Goal: Task Accomplishment & Management: Use online tool/utility

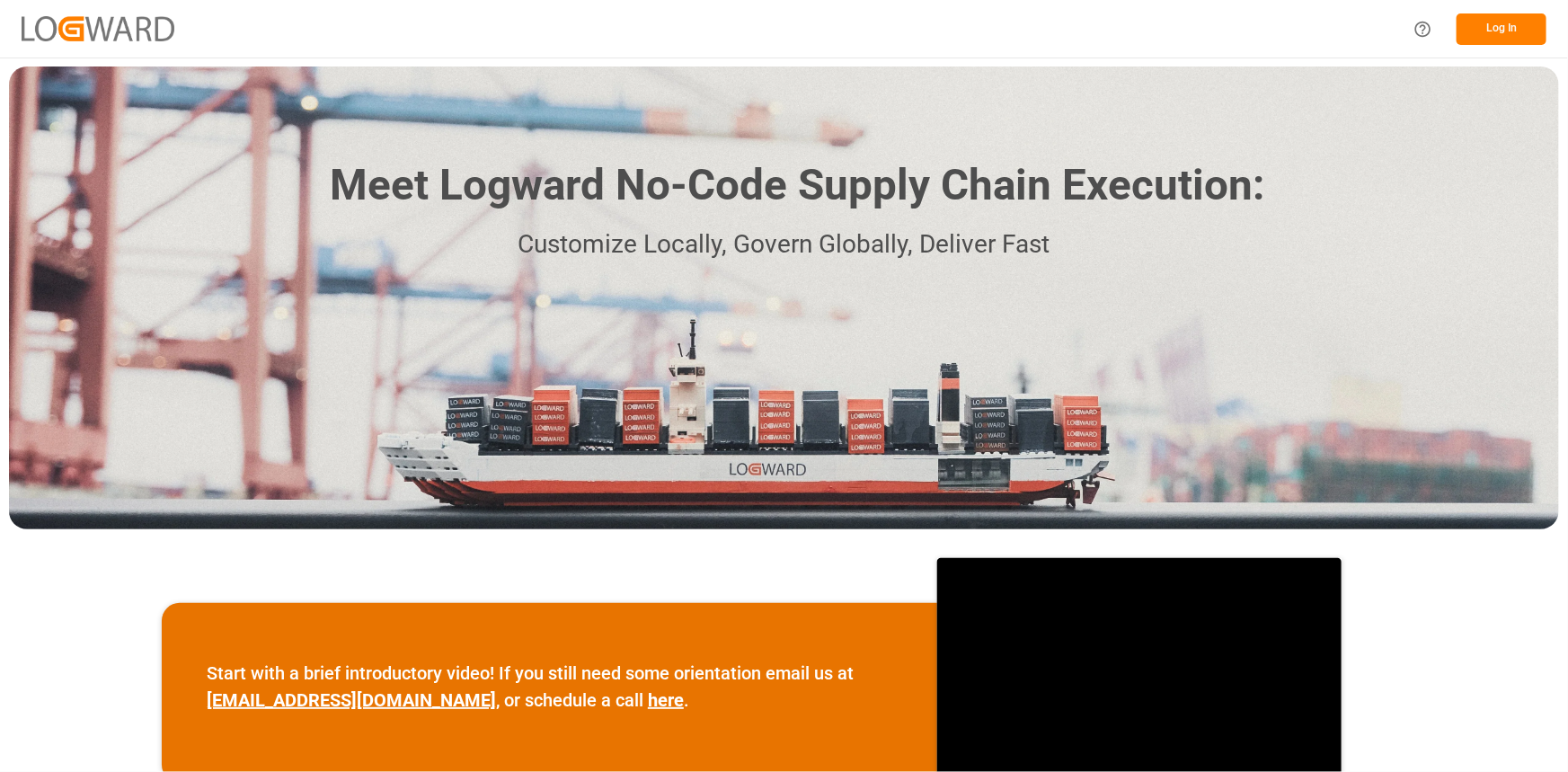
click at [1501, 36] on button "Log In" at bounding box center [1502, 29] width 90 height 32
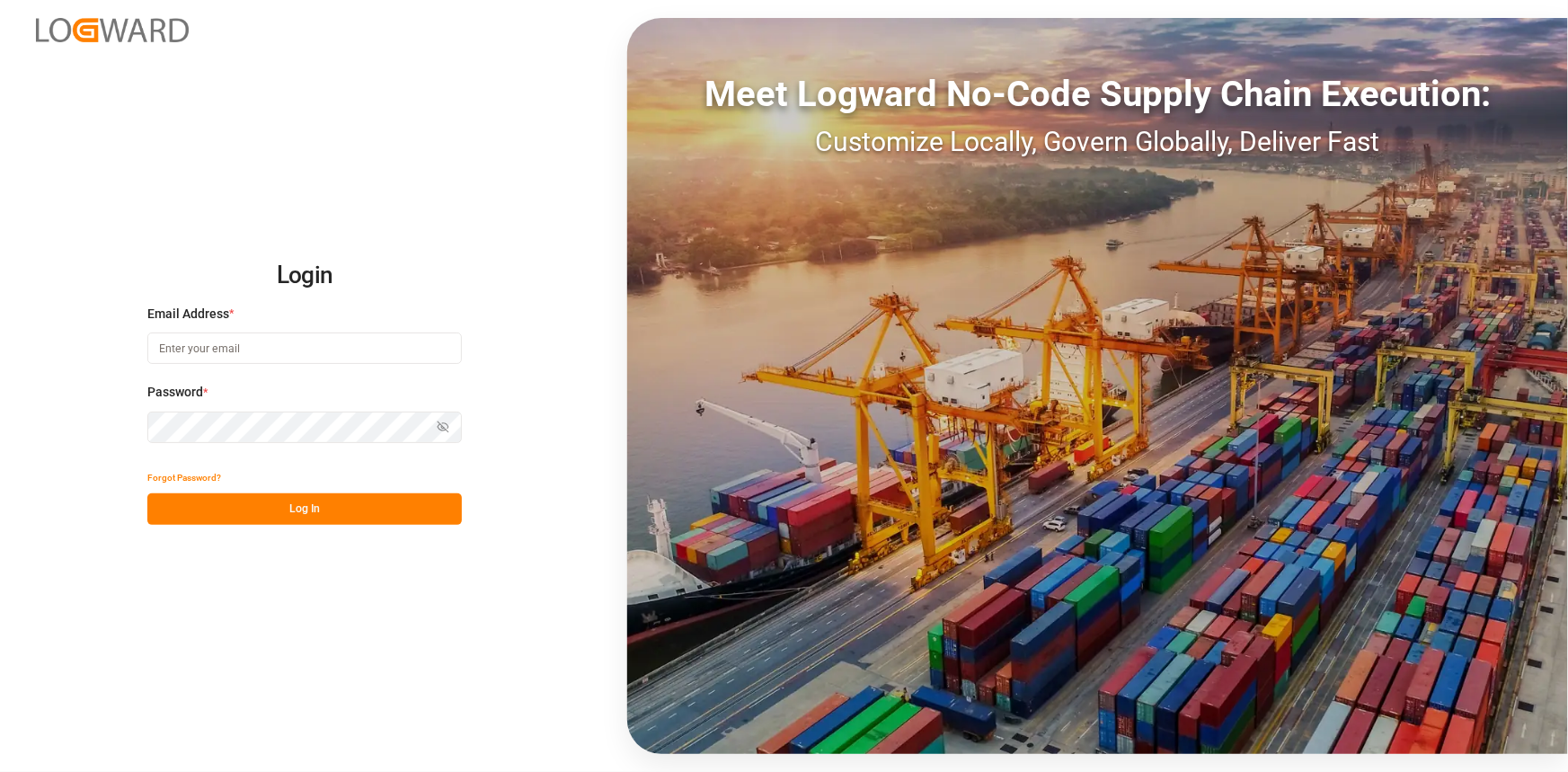
type input "[EMAIL_ADDRESS][DOMAIN_NAME]"
click at [242, 510] on button "Log In" at bounding box center [304, 509] width 315 height 32
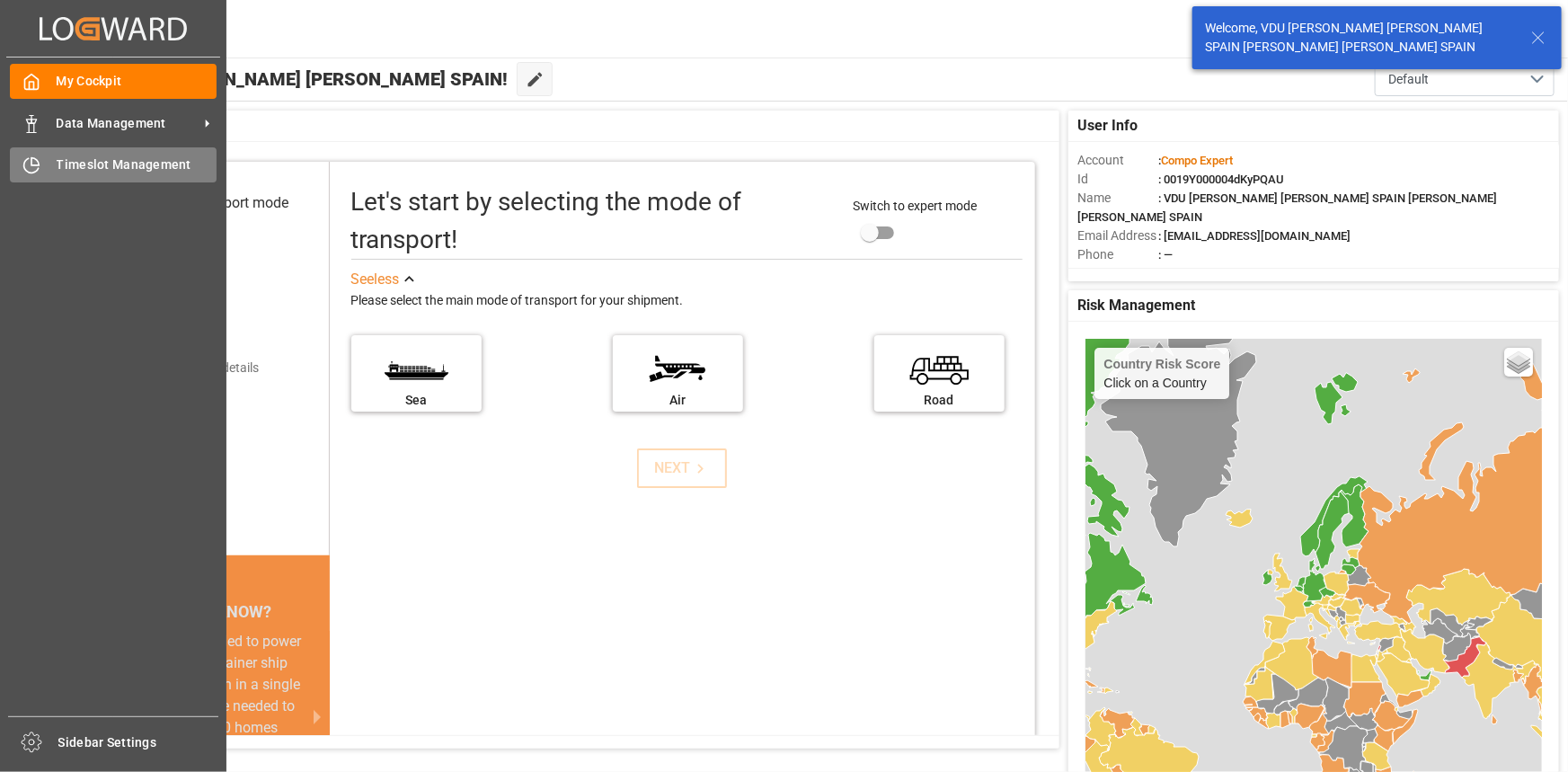
click at [171, 152] on div "Timeslot Management Timeslot Management" at bounding box center [113, 164] width 207 height 35
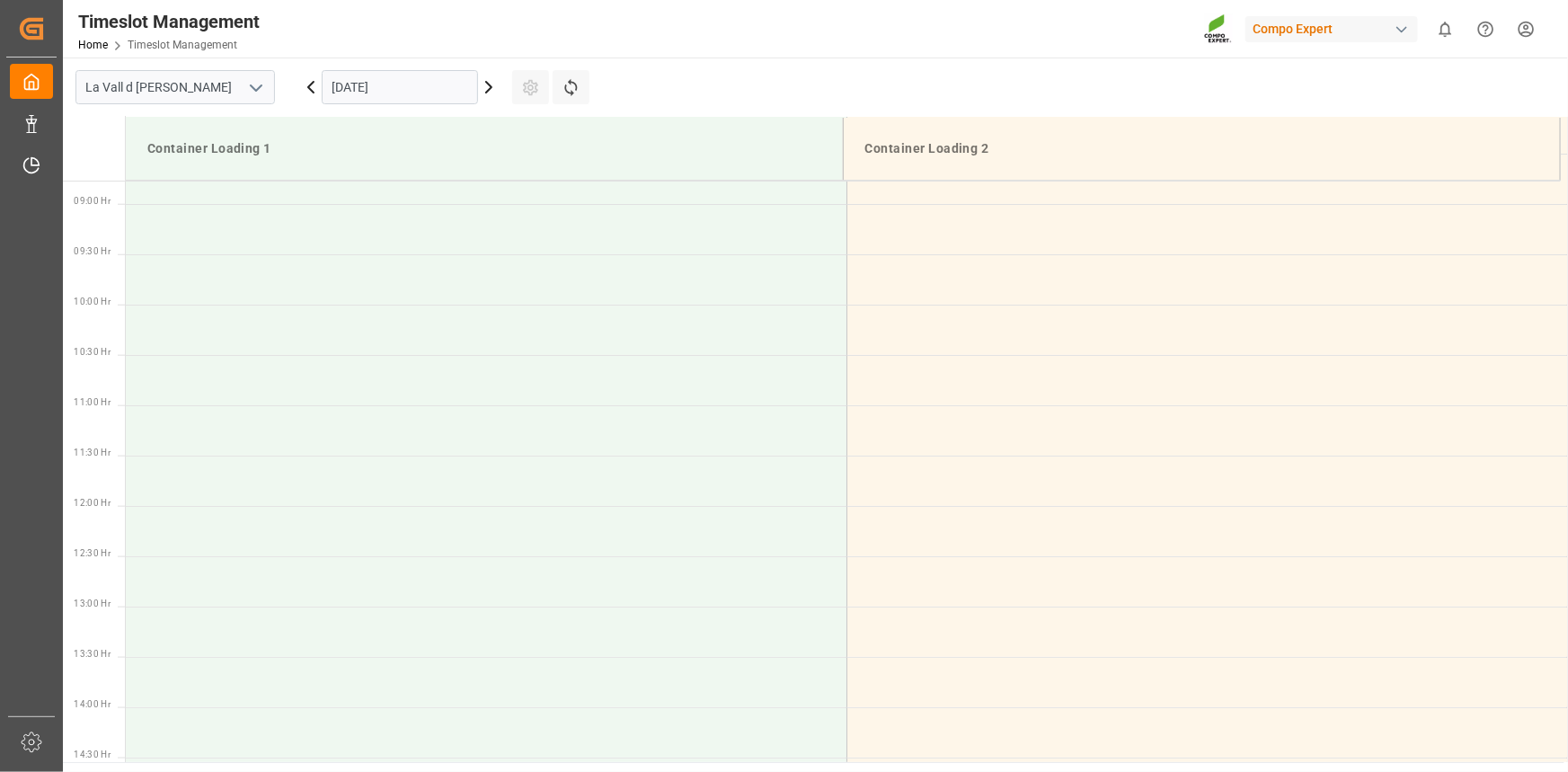
click at [358, 92] on input "[DATE]" at bounding box center [400, 87] width 156 height 34
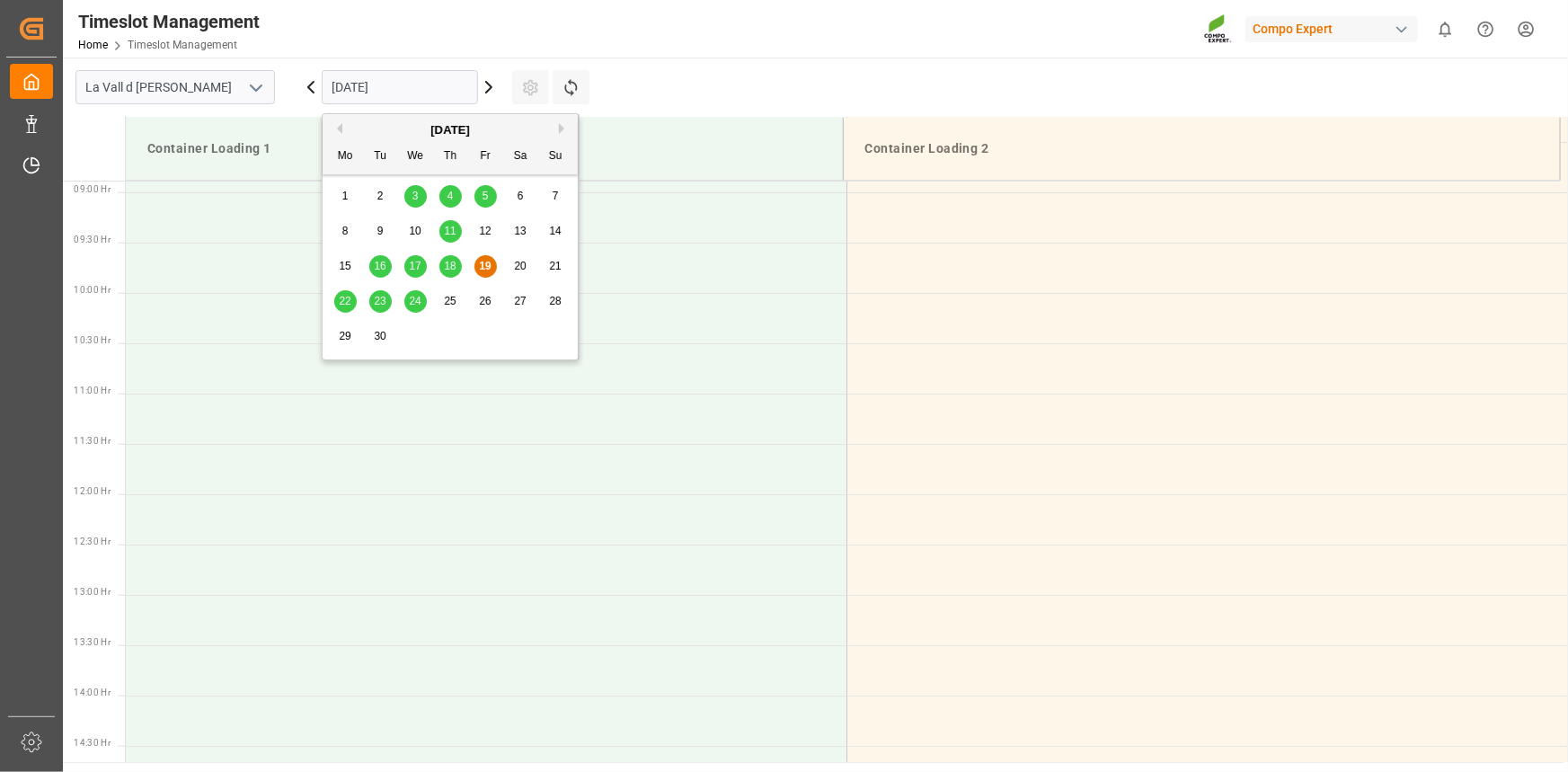
click at [381, 333] on span "30" at bounding box center [379, 336] width 12 height 13
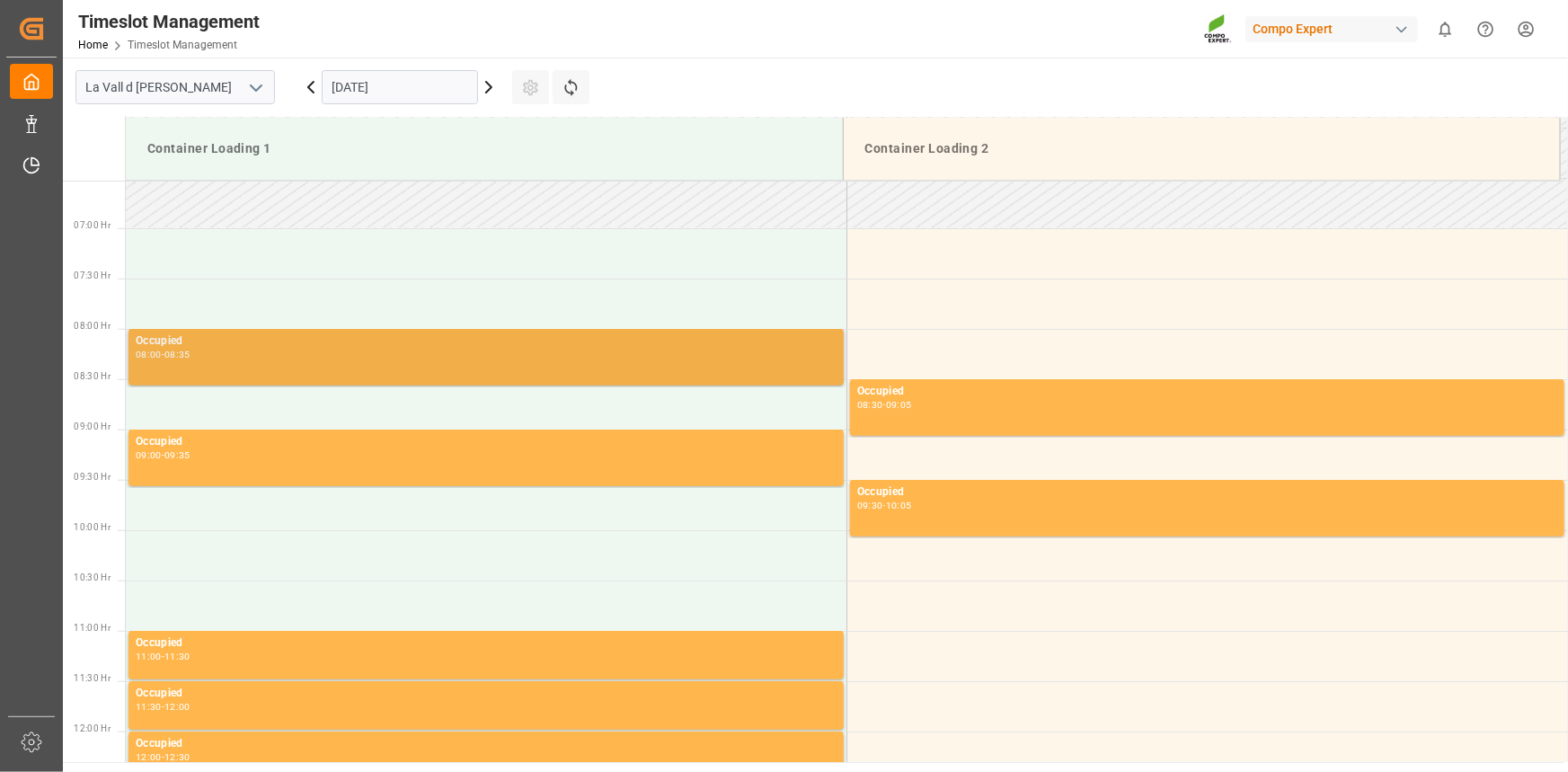
scroll to position [648, 0]
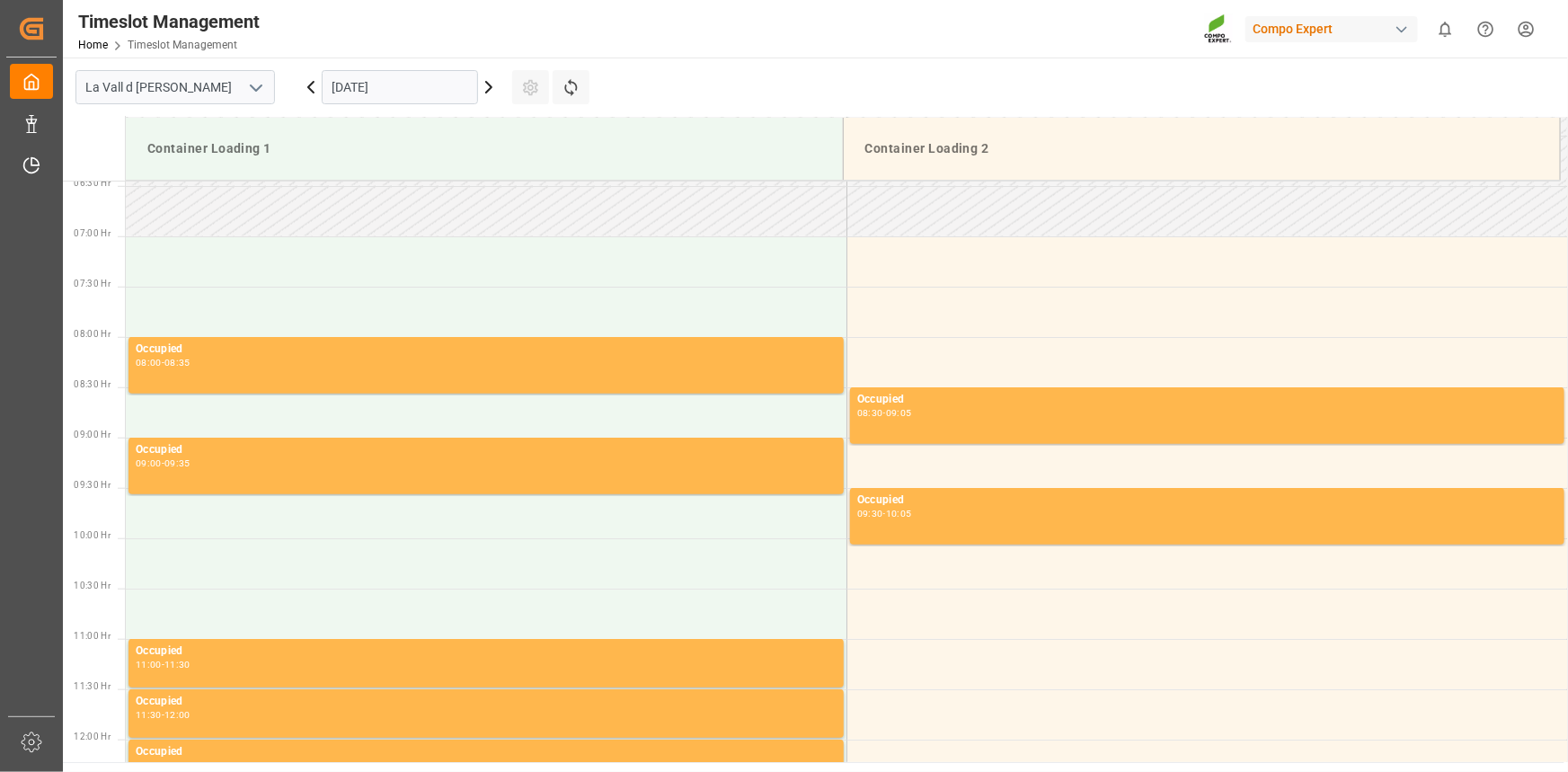
click at [418, 88] on input "[DATE]" at bounding box center [400, 87] width 156 height 34
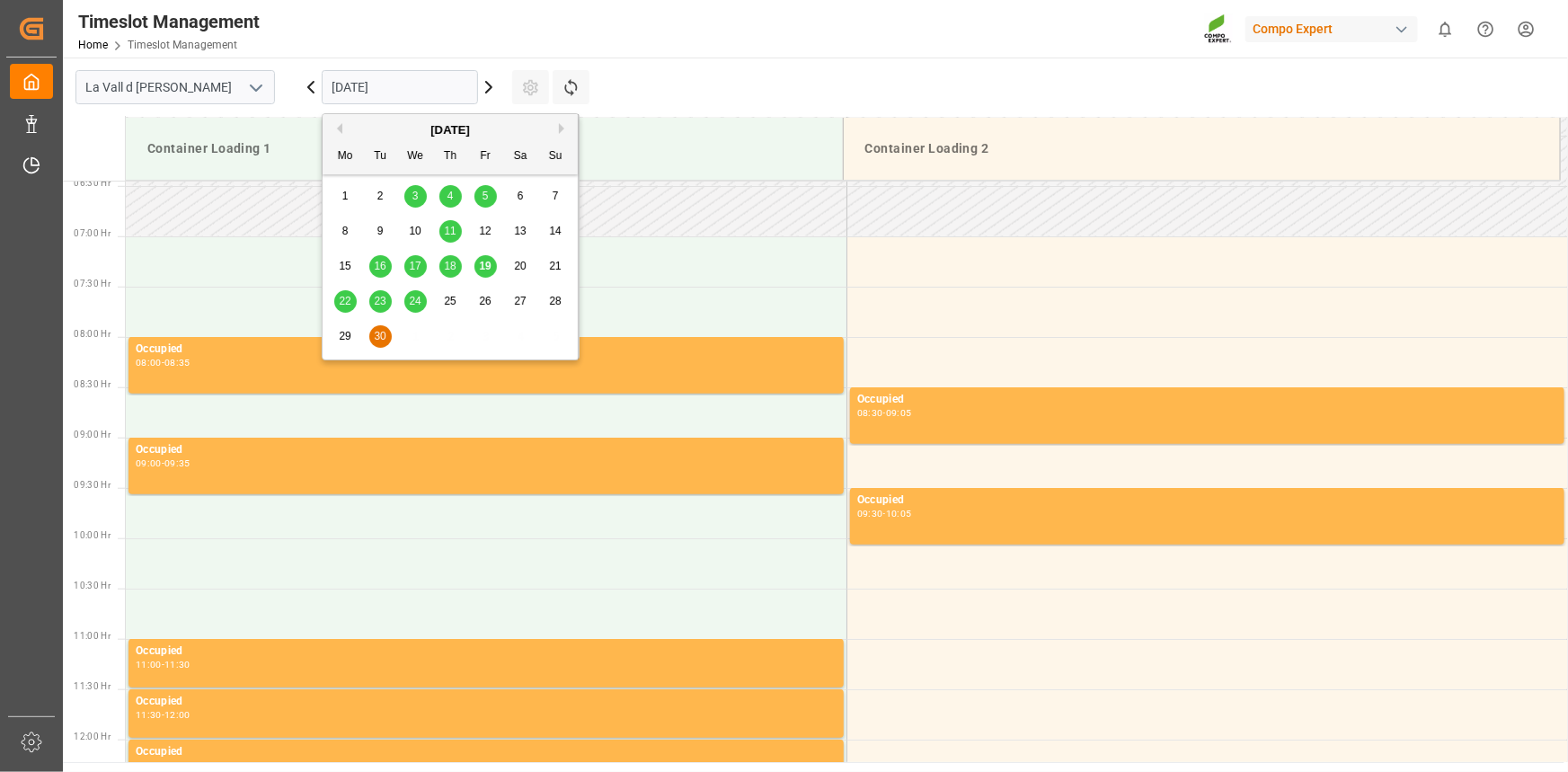
click at [351, 302] on div "22" at bounding box center [346, 302] width 23 height 22
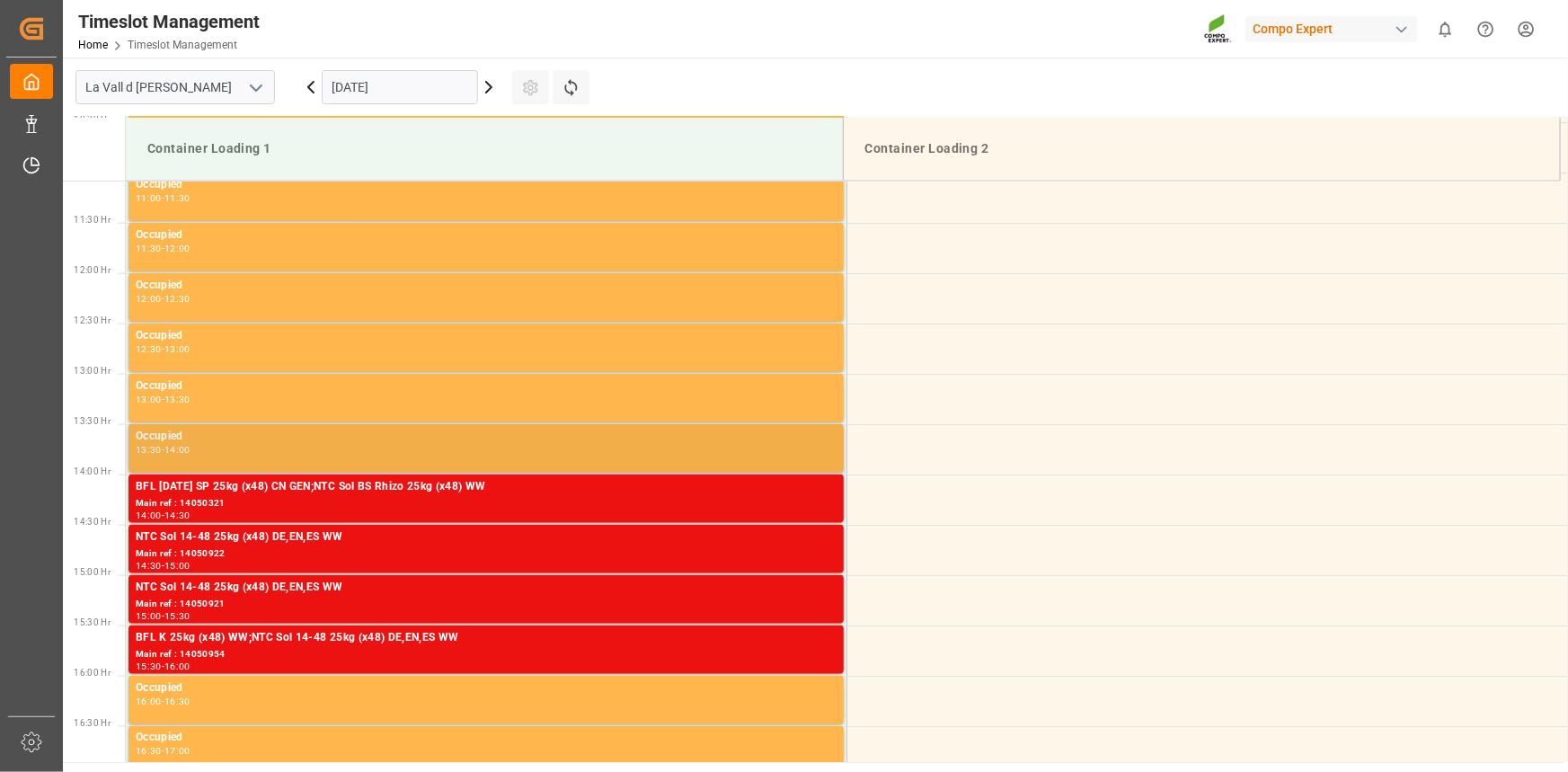
scroll to position [1192, 0]
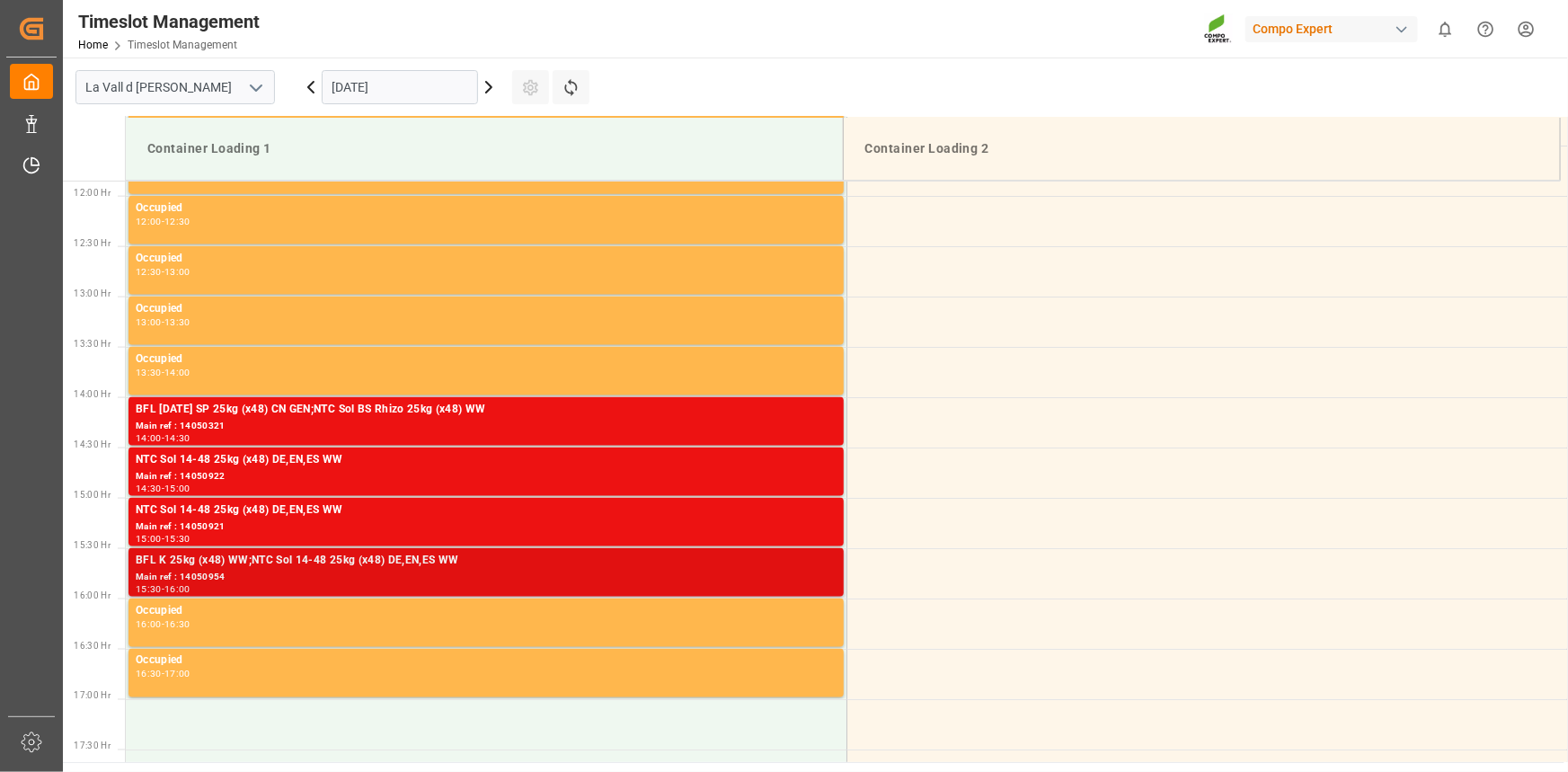
click at [275, 565] on div "BFL K 25kg (x48) WW;NTC Sol 14-48 25kg (x48) DE,EN,ES WW" at bounding box center [485, 561] width 701 height 18
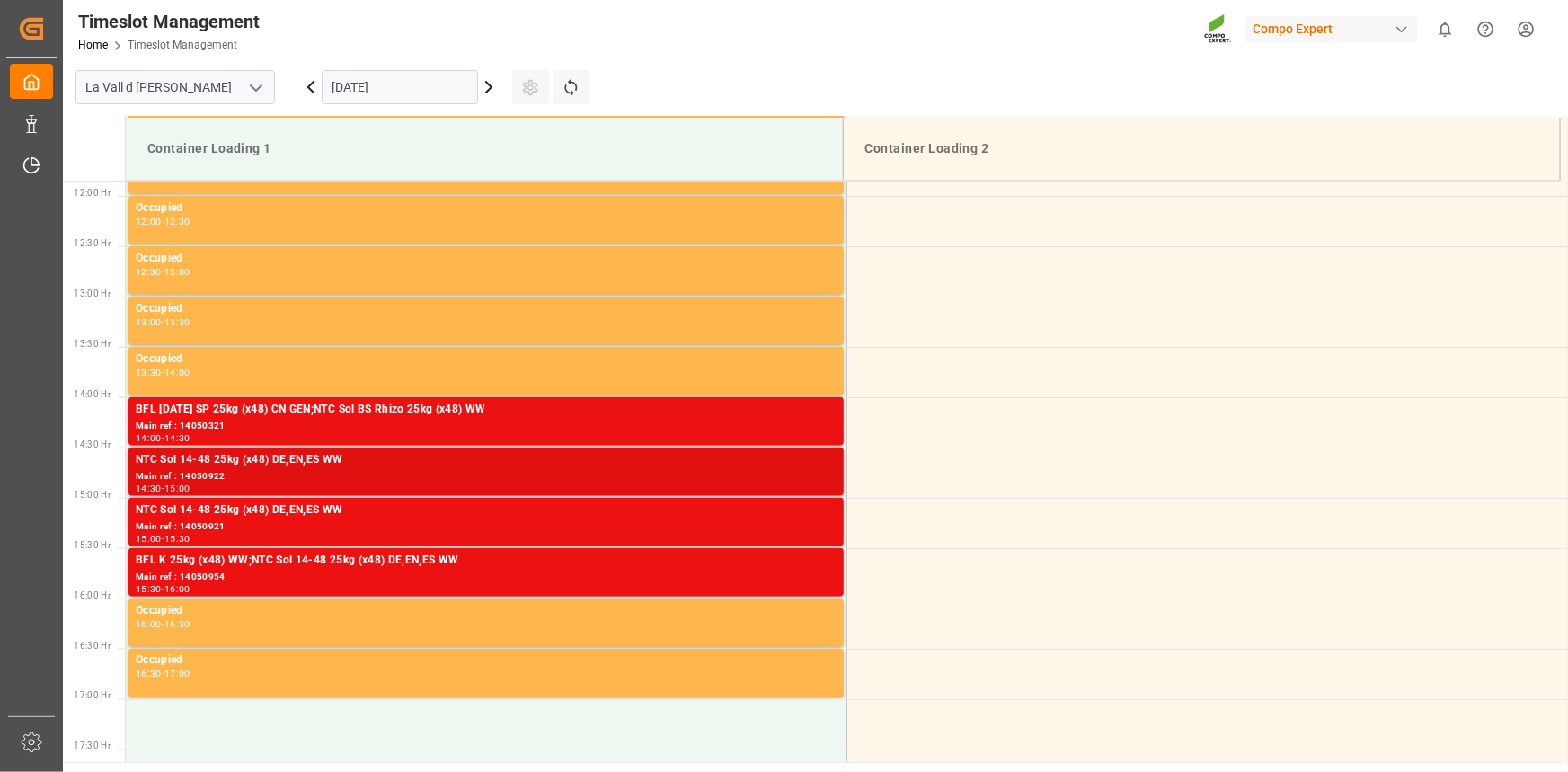
click at [315, 470] on div "Main ref : 14050922" at bounding box center [485, 476] width 701 height 15
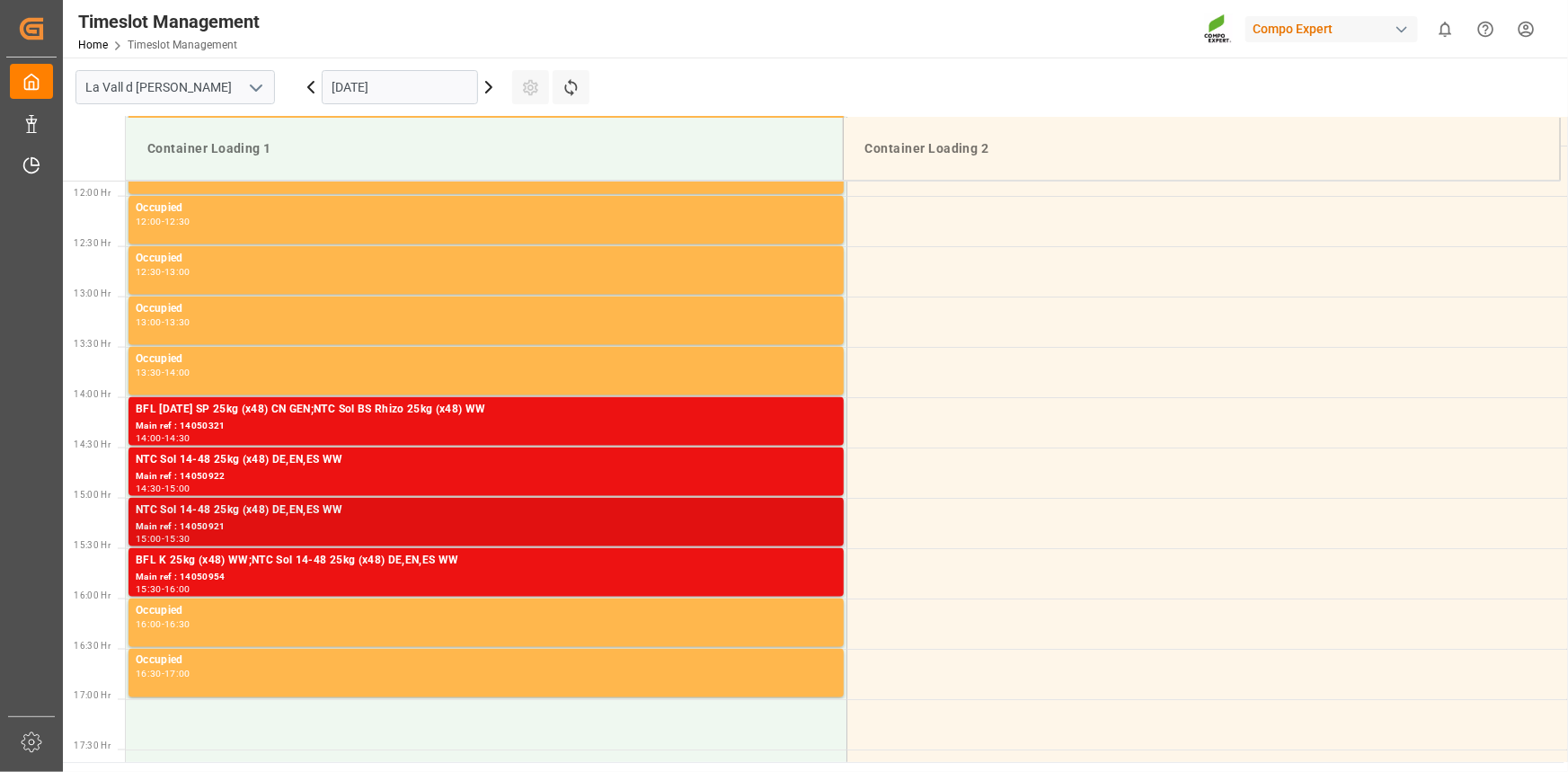
click at [457, 523] on div "Main ref : 14050921" at bounding box center [485, 527] width 701 height 15
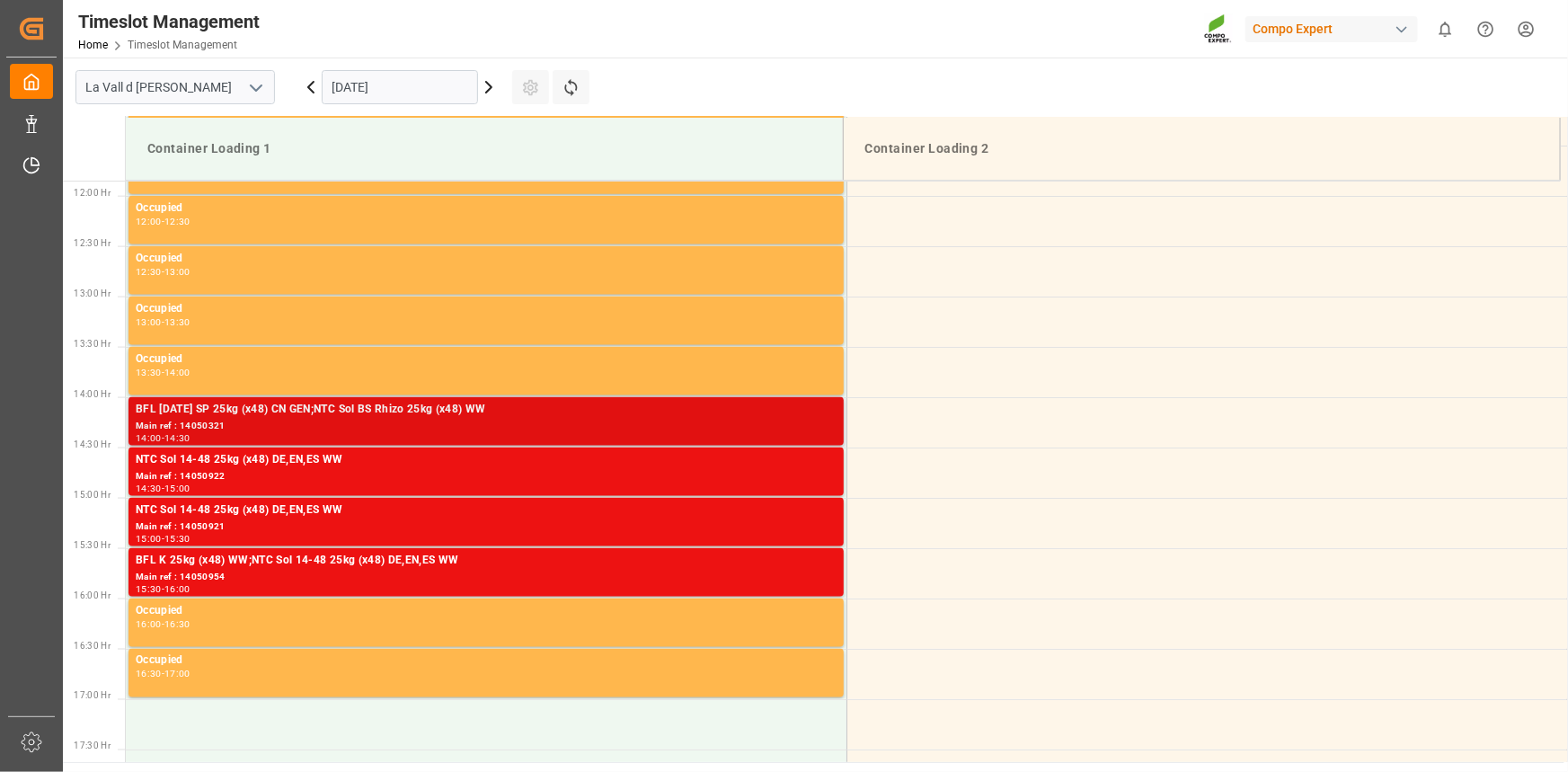
click at [407, 435] on div "14:00 - 14:30" at bounding box center [485, 438] width 701 height 10
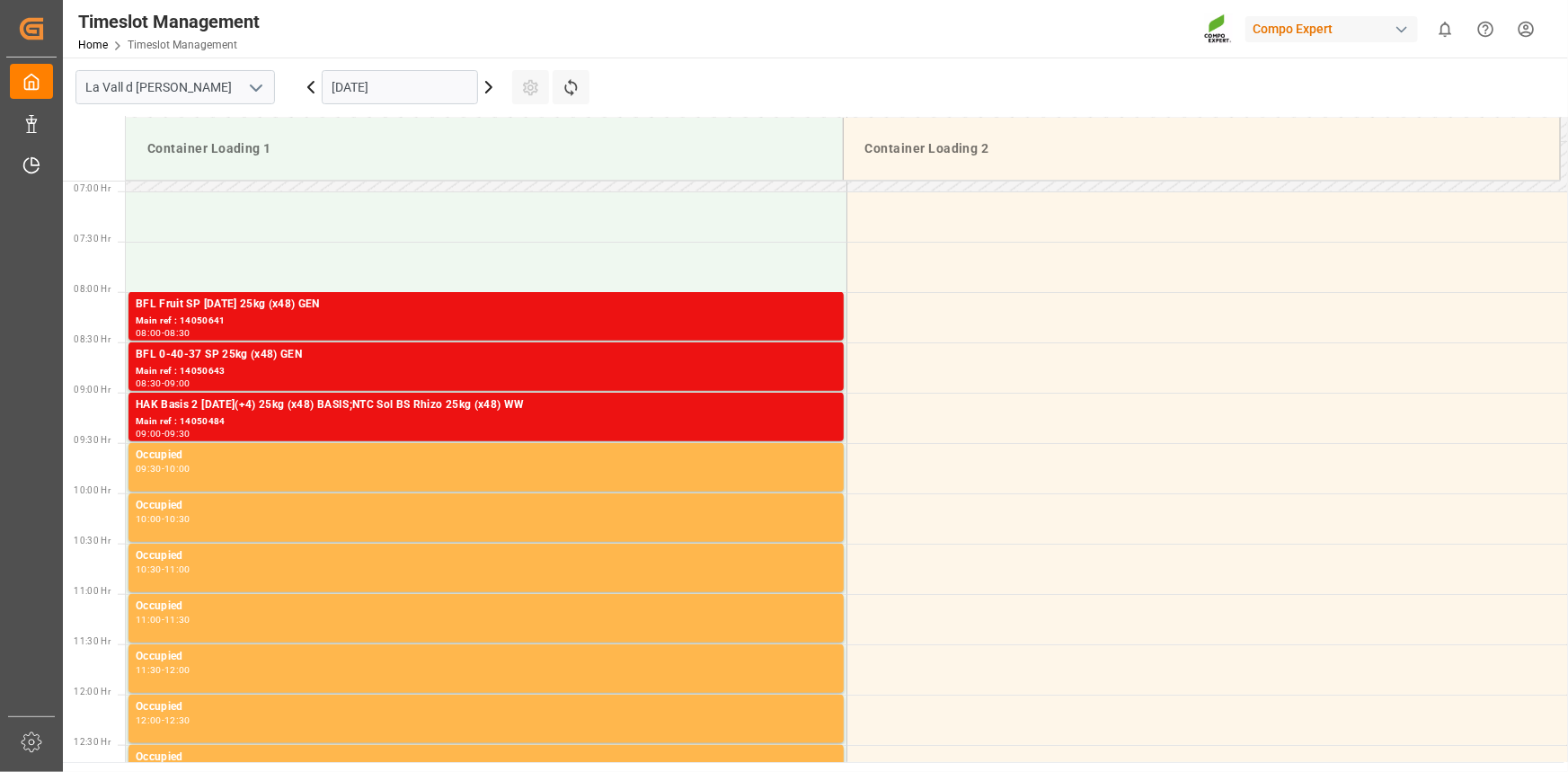
scroll to position [620, 0]
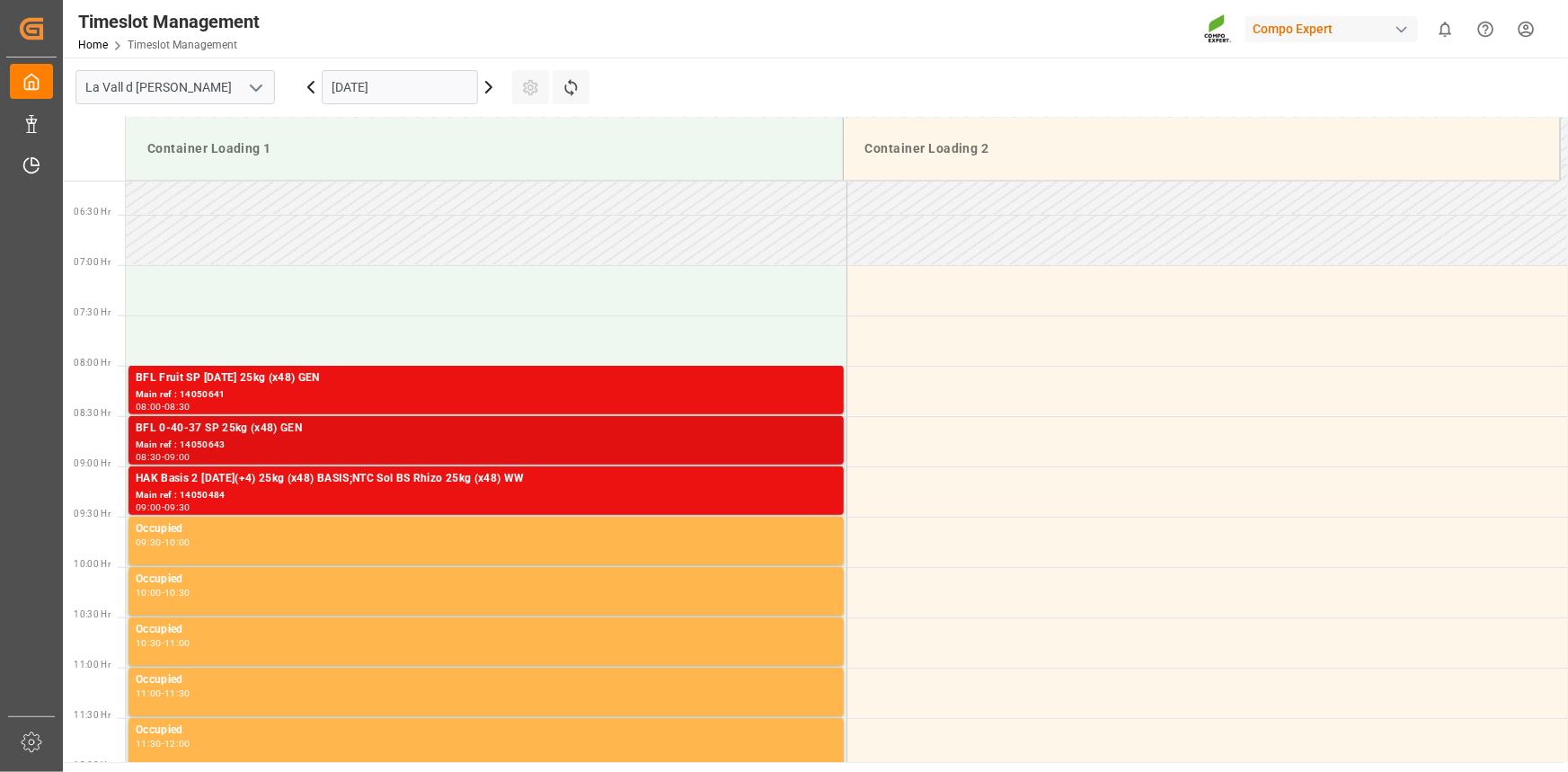
click at [363, 439] on div "Main ref : 14050643" at bounding box center [485, 445] width 701 height 15
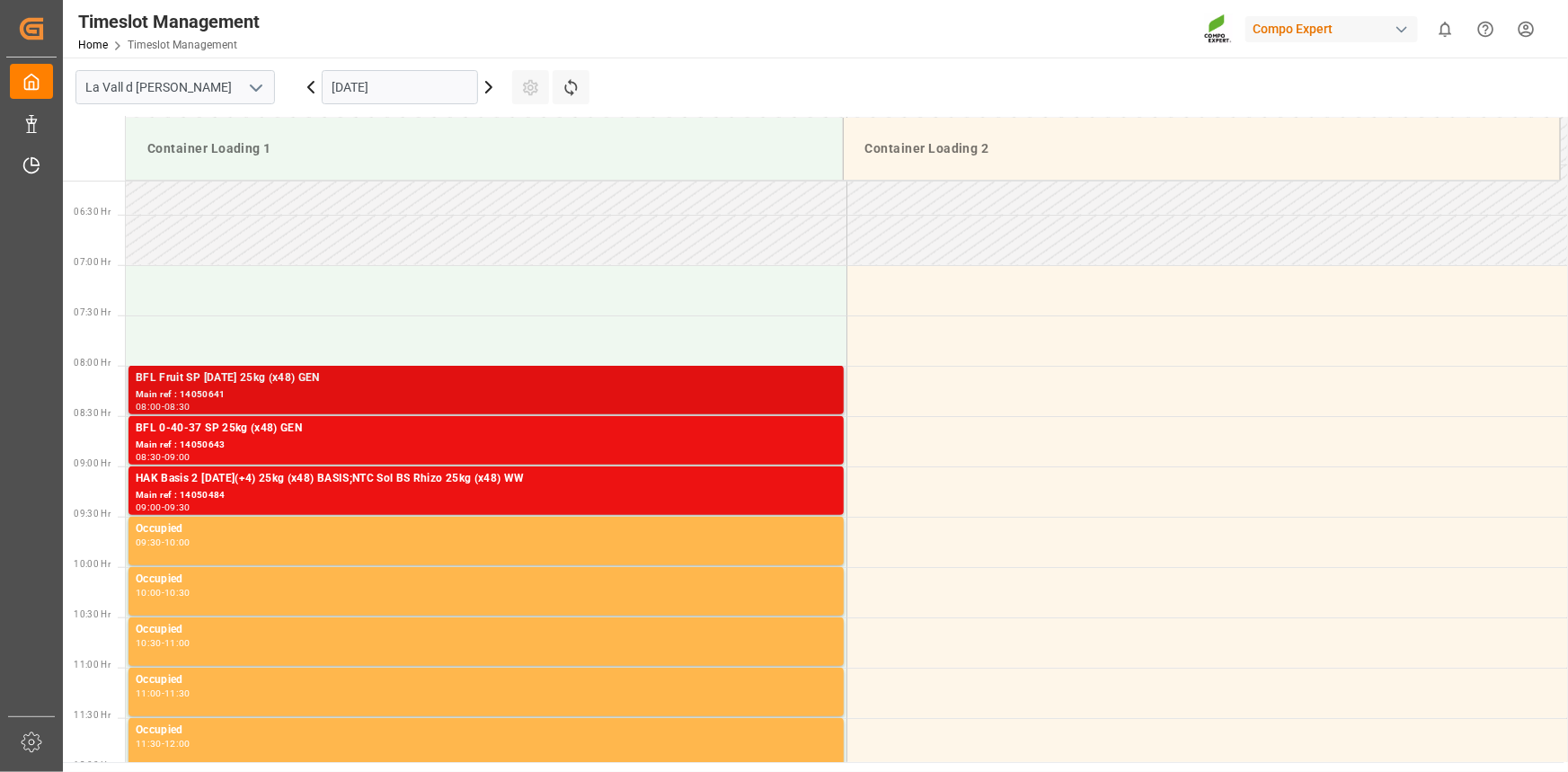
click at [527, 391] on div "Main ref : 14050641" at bounding box center [485, 394] width 701 height 15
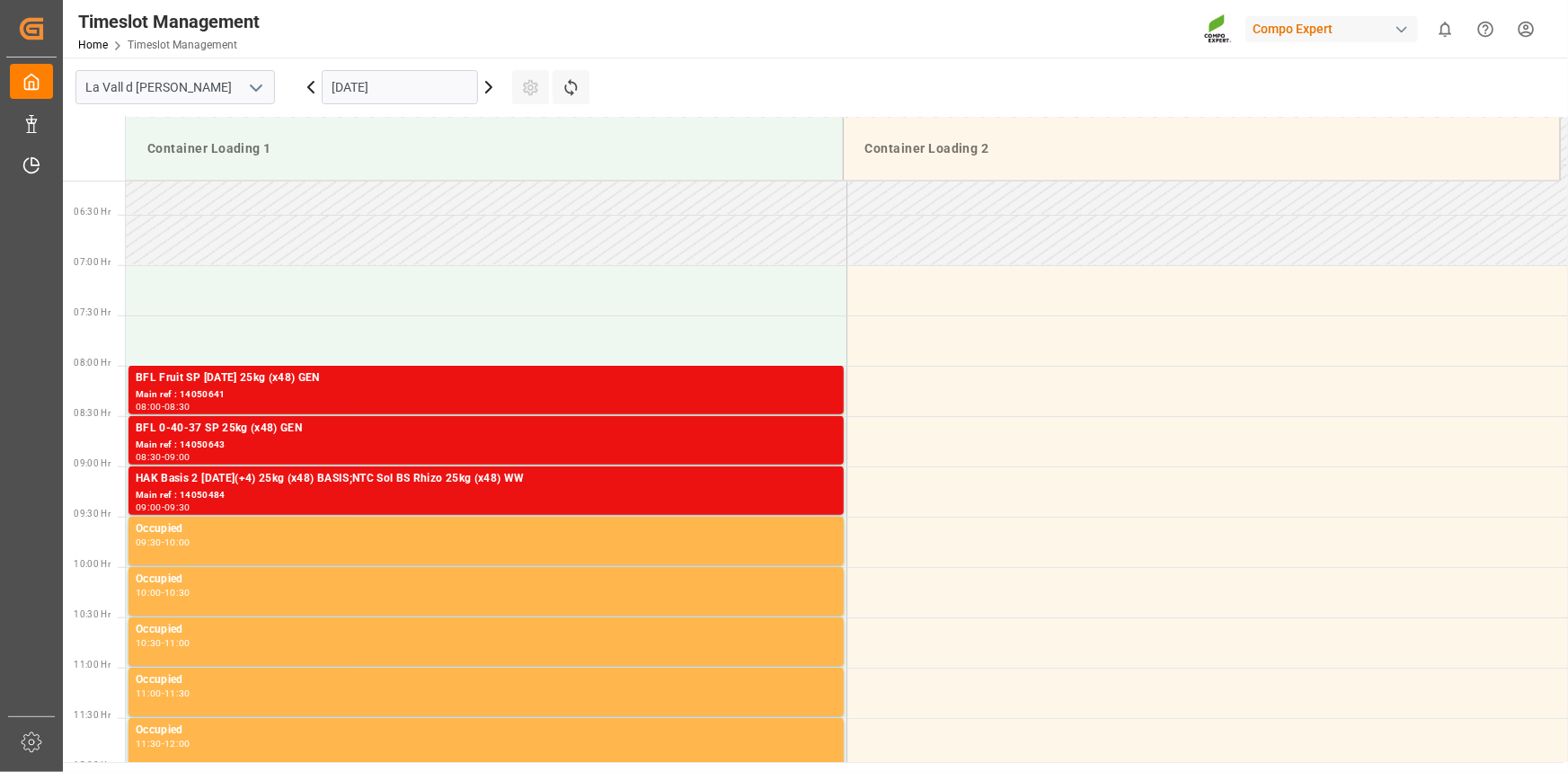
click at [622, 437] on div "Main ref : 14050643" at bounding box center [485, 445] width 701 height 15
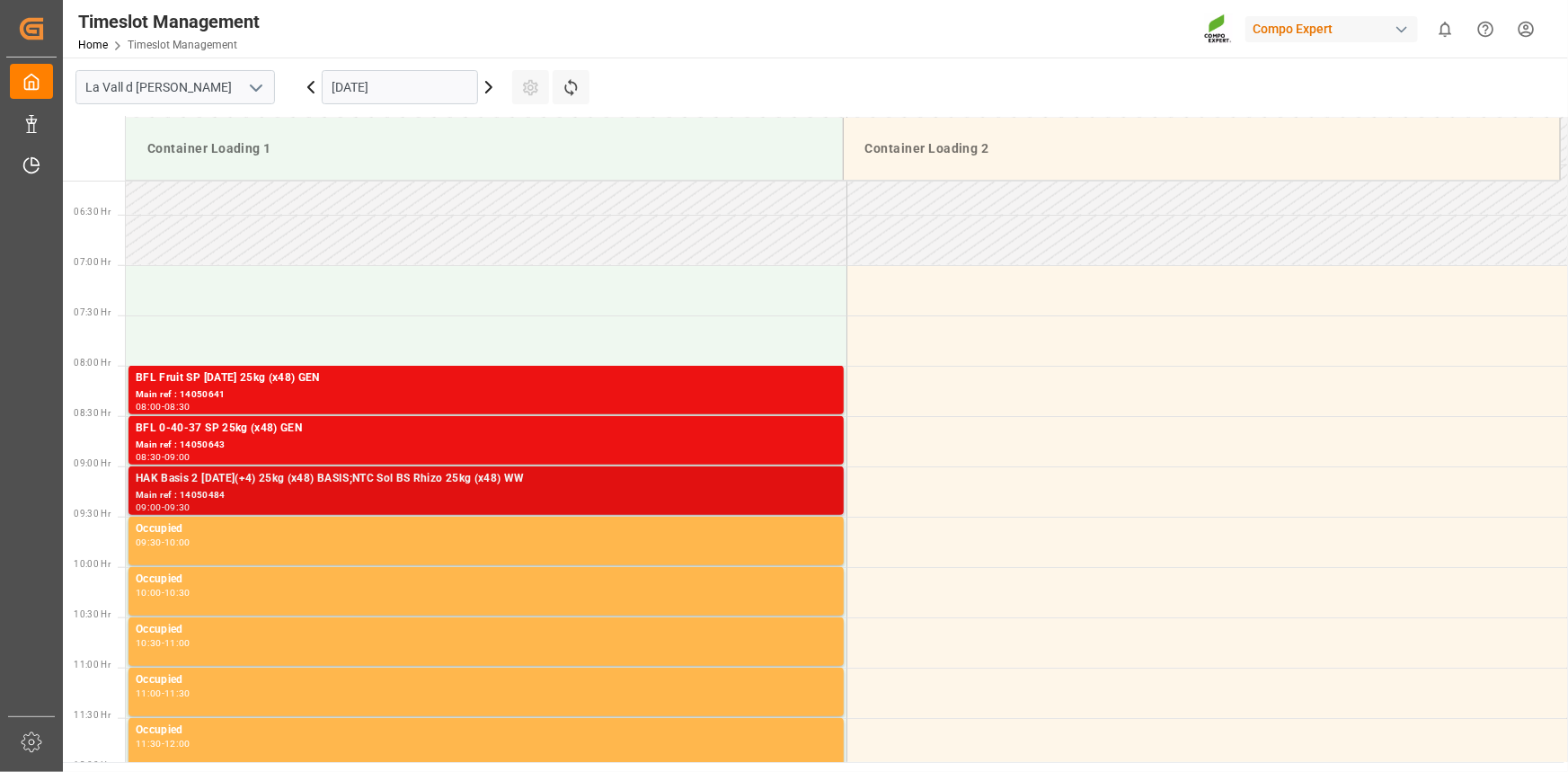
click at [612, 480] on div "HAK Basis 2 [DATE](+4) 25kg (x48) BASIS;NTC Sol BS Rhizo 25kg (x48) WW" at bounding box center [485, 479] width 701 height 18
